Goal: Information Seeking & Learning: Learn about a topic

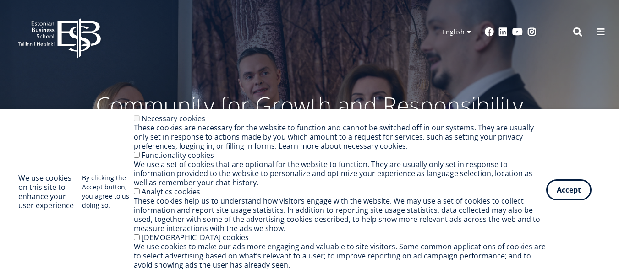
click at [565, 186] on button "Accept" at bounding box center [568, 190] width 45 height 21
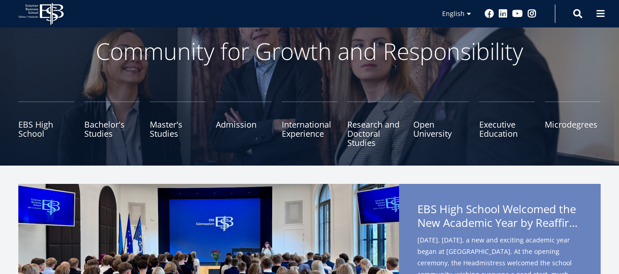
scroll to position [55, 0]
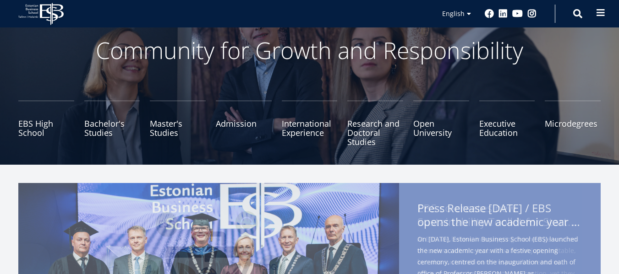
click at [599, 14] on span at bounding box center [600, 12] width 9 height 9
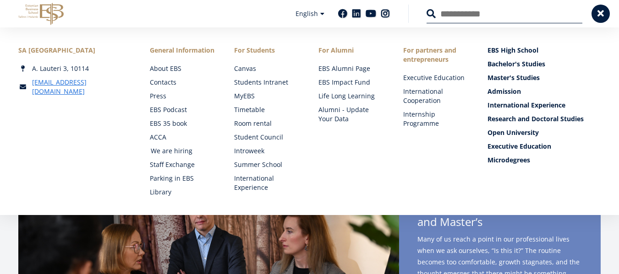
click at [179, 151] on link "We are hiring" at bounding box center [184, 151] width 66 height 9
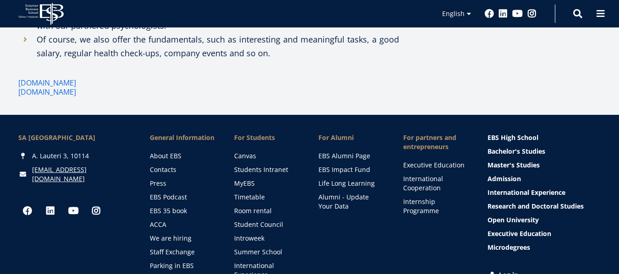
scroll to position [971, 0]
